Goal: Information Seeking & Learning: Learn about a topic

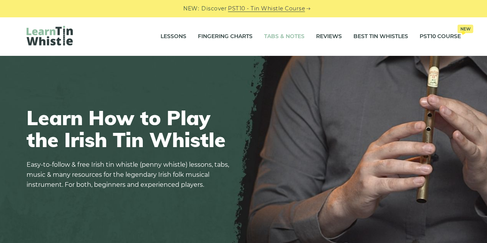
click at [295, 34] on link "Tabs & Notes" at bounding box center [284, 36] width 40 height 19
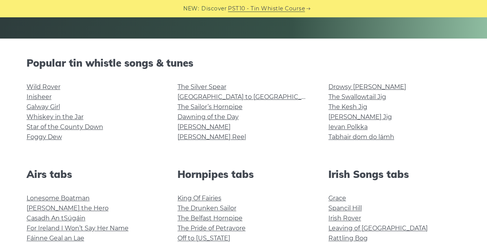
scroll to position [166, 0]
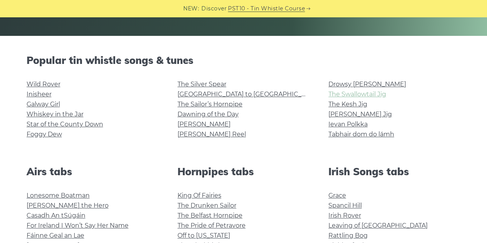
click at [376, 96] on link "The Swallowtail Jig" at bounding box center [357, 93] width 58 height 7
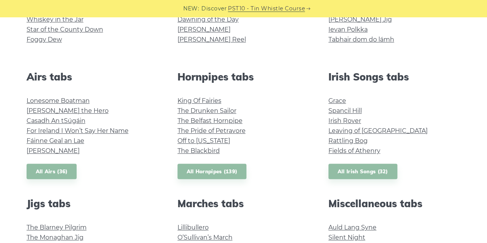
scroll to position [285, 0]
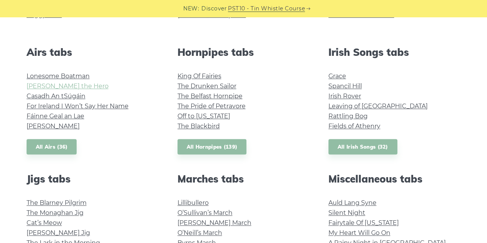
click at [53, 87] on link "[PERSON_NAME] the Hero" at bounding box center [68, 85] width 82 height 7
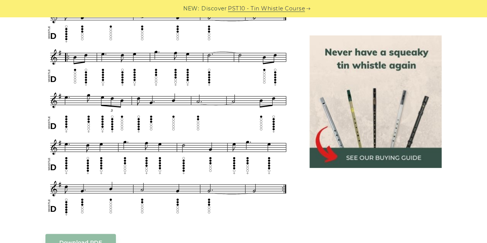
scroll to position [402, 0]
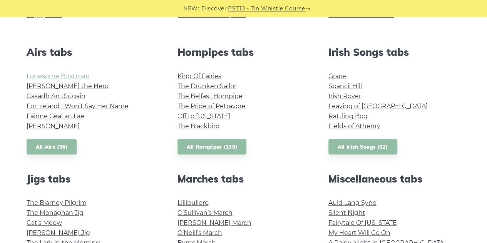
click at [76, 74] on link "Lonesome Boatman" at bounding box center [58, 75] width 63 height 7
click at [78, 212] on link "The Monaghan Jig" at bounding box center [55, 212] width 57 height 7
click at [57, 127] on link "[PERSON_NAME]" at bounding box center [53, 125] width 53 height 7
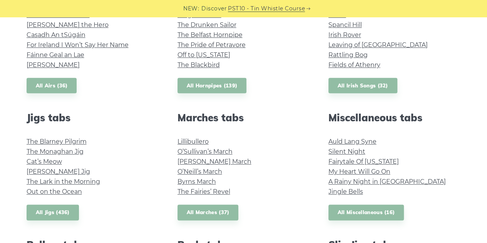
scroll to position [348, 0]
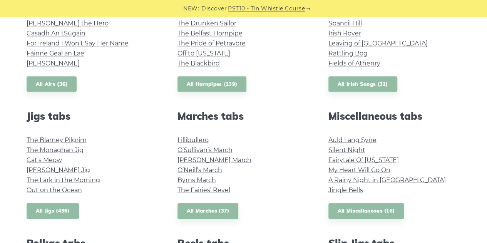
click at [52, 211] on link "All Jigs (436)" at bounding box center [53, 211] width 52 height 16
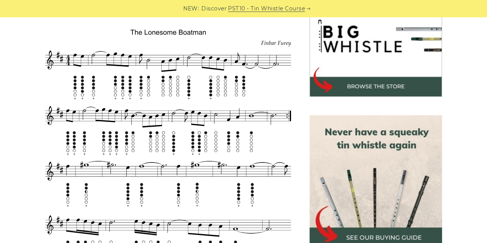
scroll to position [259, 0]
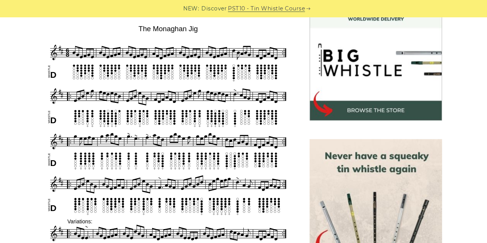
scroll to position [234, 0]
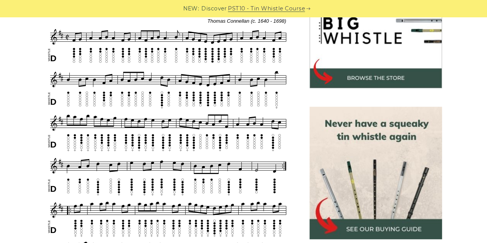
scroll to position [272, 0]
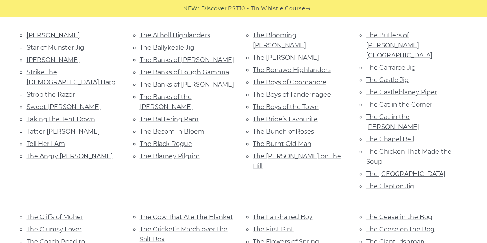
scroll to position [1009, 0]
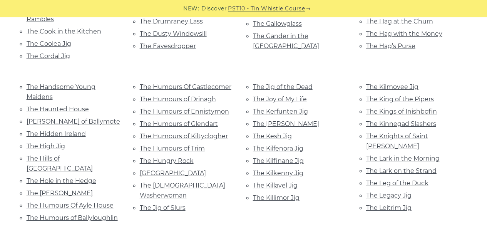
scroll to position [1293, 0]
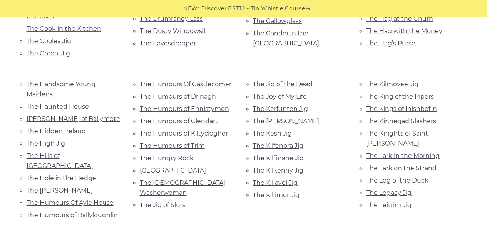
click at [304, 242] on link "The Mug of Brown Ale" at bounding box center [287, 245] width 68 height 7
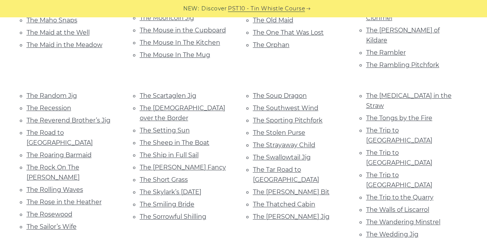
scroll to position [1607, 0]
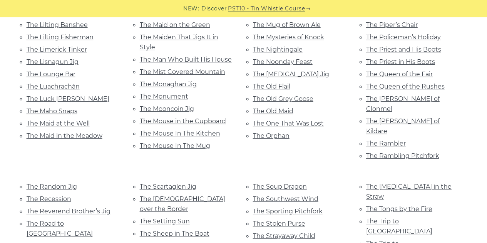
scroll to position [1508, 0]
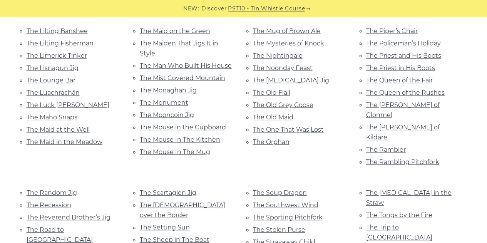
scroll to position [0, 0]
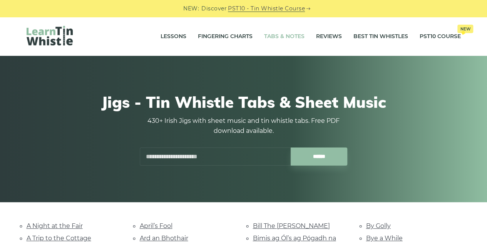
click at [277, 40] on link "Tabs & Notes" at bounding box center [284, 36] width 40 height 19
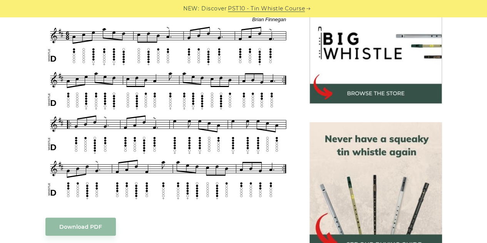
scroll to position [253, 0]
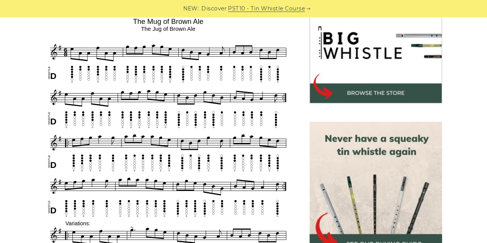
scroll to position [248, 0]
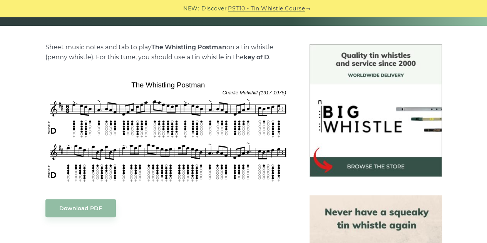
scroll to position [178, 0]
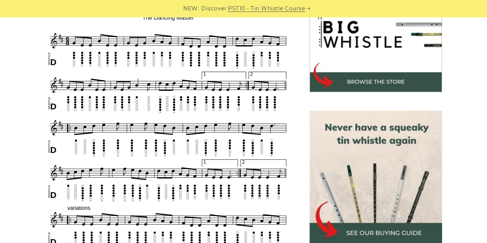
scroll to position [259, 0]
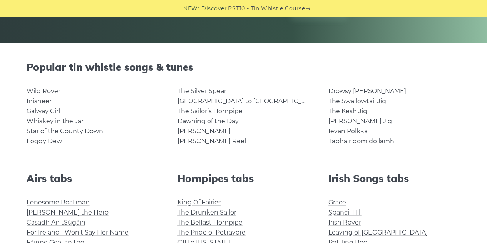
scroll to position [161, 0]
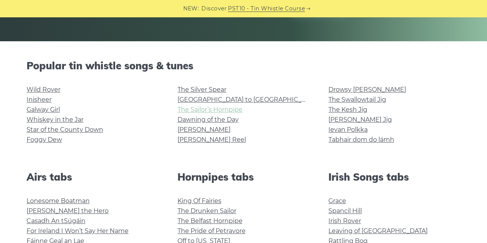
click at [219, 107] on link "The Sailor’s Hornpipe" at bounding box center [209, 109] width 65 height 7
click at [208, 140] on link "[PERSON_NAME] Reel" at bounding box center [211, 139] width 68 height 7
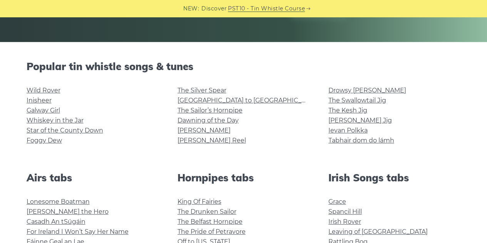
scroll to position [0, 0]
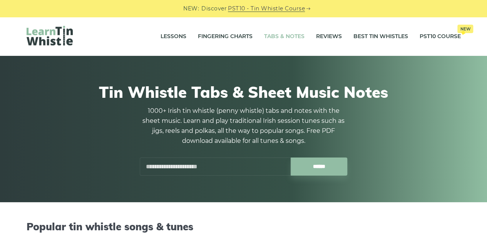
click at [197, 170] on input "text" at bounding box center [215, 166] width 151 height 18
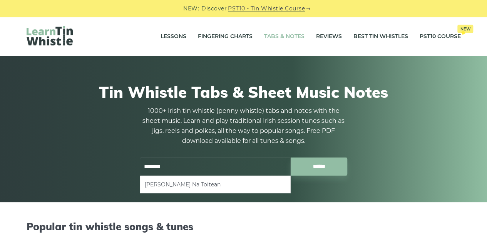
click at [166, 185] on li "Bó Mhín Na Toitean" at bounding box center [215, 184] width 141 height 9
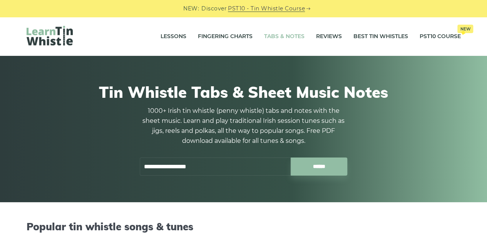
drag, startPoint x: 212, startPoint y: 170, endPoint x: 66, endPoint y: 170, distance: 146.2
click at [66, 170] on div "**********" at bounding box center [244, 129] width 434 height 130
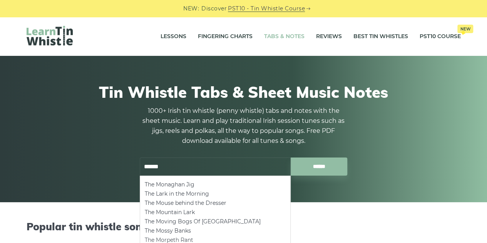
click at [167, 237] on li "The Morpeth Rant" at bounding box center [215, 239] width 141 height 9
type input "**********"
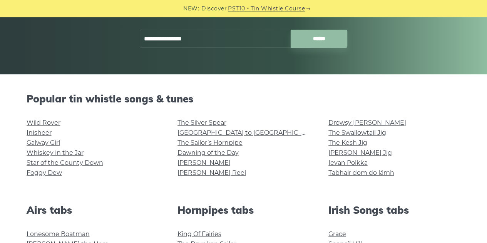
scroll to position [185, 0]
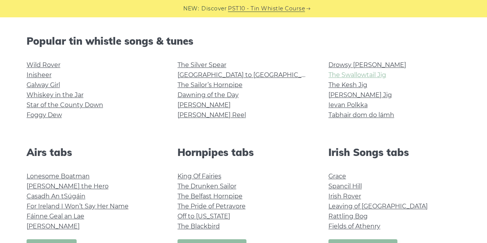
click at [376, 75] on link "The Swallowtail Jig" at bounding box center [357, 74] width 58 height 7
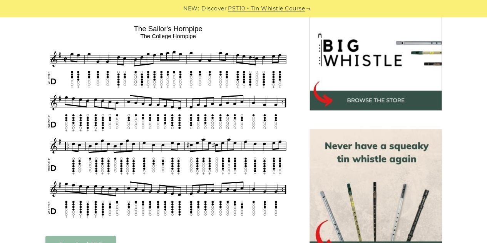
scroll to position [244, 0]
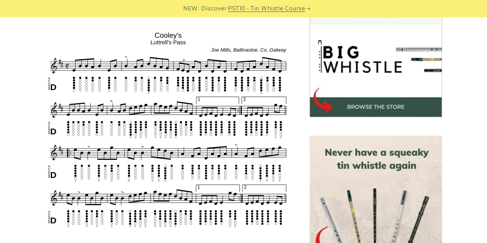
scroll to position [237, 0]
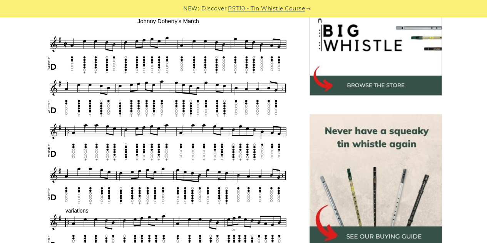
scroll to position [259, 0]
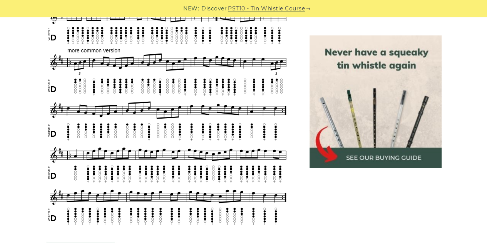
scroll to position [411, 0]
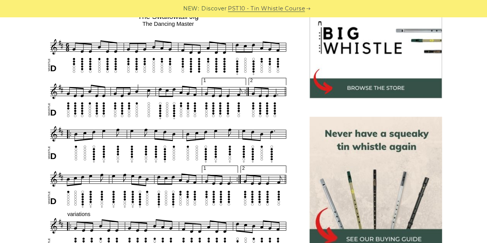
scroll to position [259, 0]
